Goal: Find specific page/section: Find specific page/section

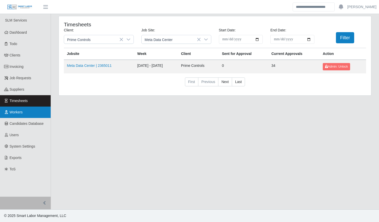
click at [18, 111] on span "Workers" at bounding box center [16, 112] width 13 height 4
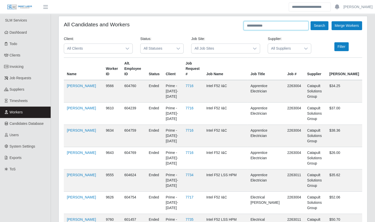
click at [271, 26] on input "text" at bounding box center [275, 25] width 65 height 9
type input "*******"
click at [310, 21] on button "Search" at bounding box center [319, 25] width 18 height 9
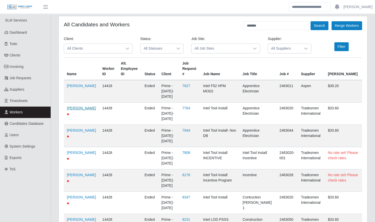
click at [69, 108] on link "[PERSON_NAME]" at bounding box center [81, 108] width 29 height 4
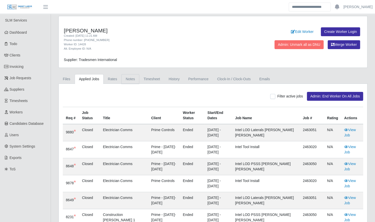
click at [126, 79] on link "Notes" at bounding box center [130, 79] width 18 height 10
